Goal: Task Accomplishment & Management: Manage account settings

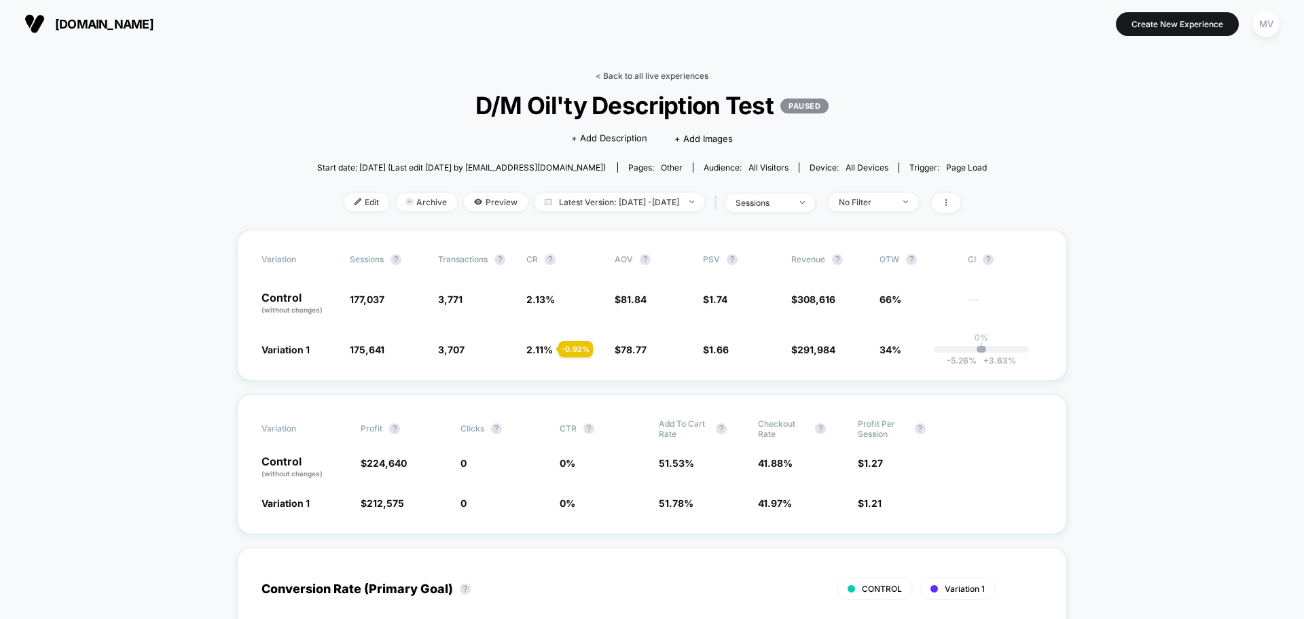
click at [599, 78] on link "< Back to all live experiences" at bounding box center [652, 76] width 113 height 10
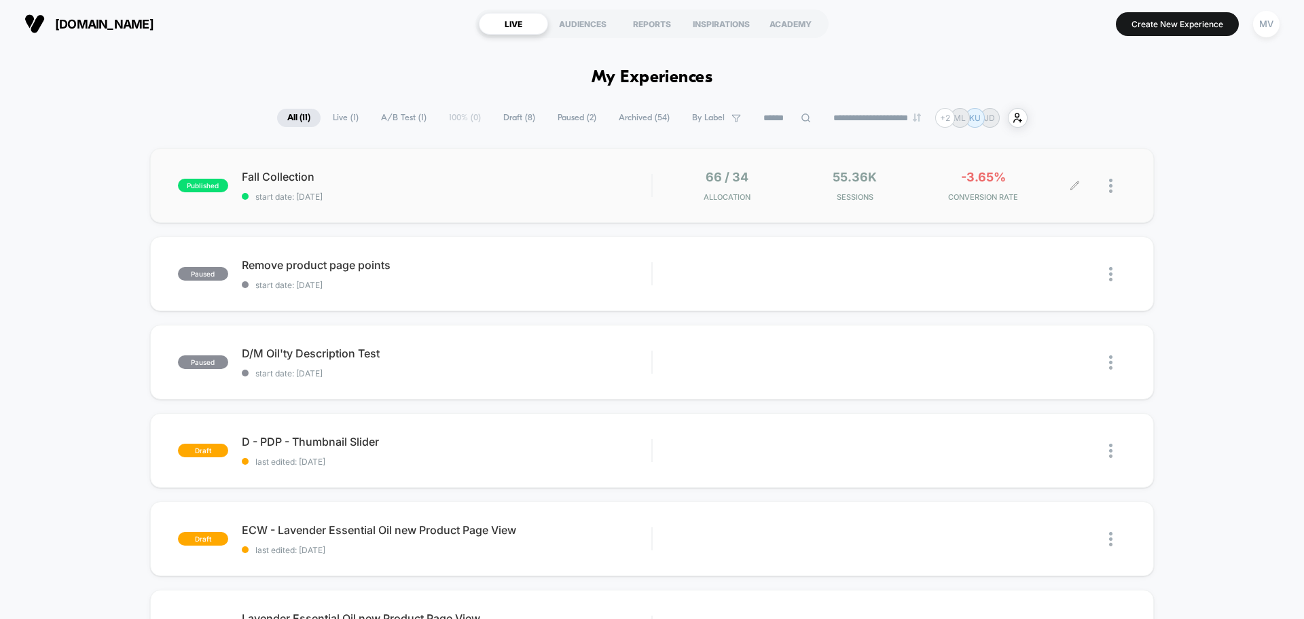
click at [1114, 191] on div at bounding box center [1117, 186] width 17 height 32
click at [1043, 170] on div "Pause" at bounding box center [1041, 170] width 122 height 31
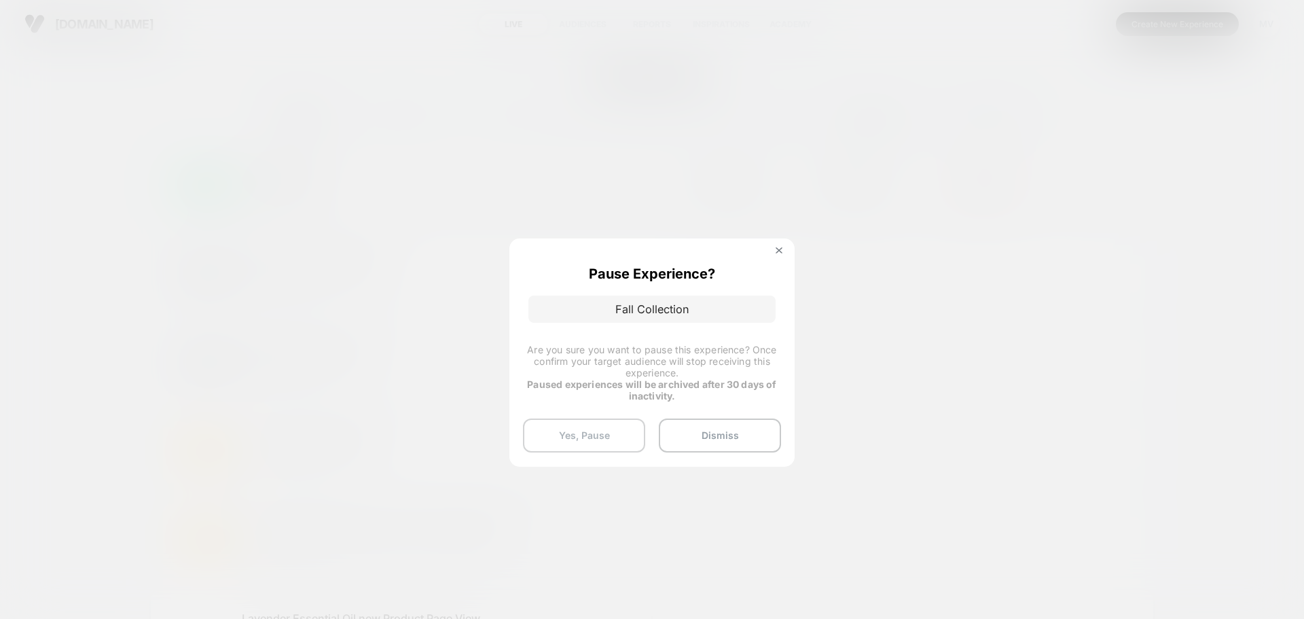
click at [609, 423] on button "Yes, Pause" at bounding box center [584, 435] width 122 height 34
